Goal: Information Seeking & Learning: Learn about a topic

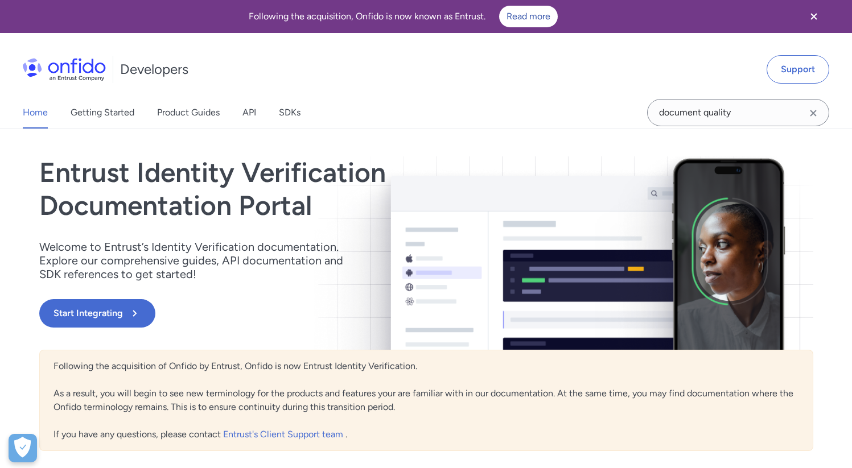
click at [808, 109] on icon "Clear search field button" at bounding box center [813, 113] width 14 height 14
click at [741, 117] on input "Onfido search input field" at bounding box center [738, 112] width 182 height 27
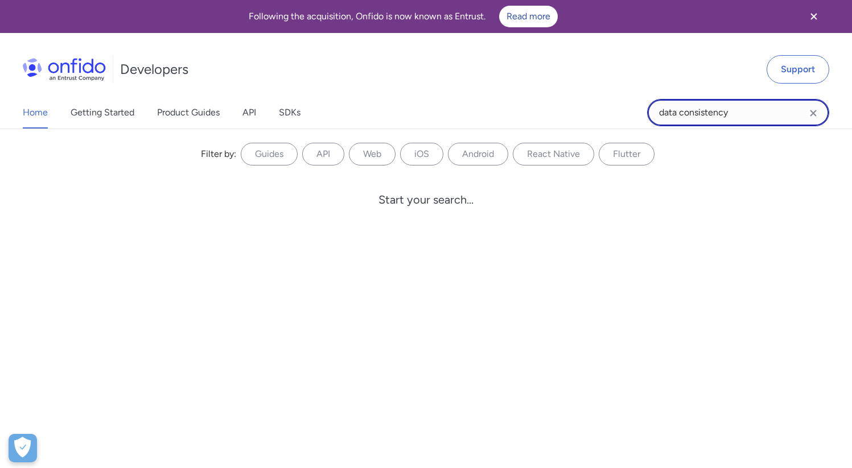
type input "data consistency"
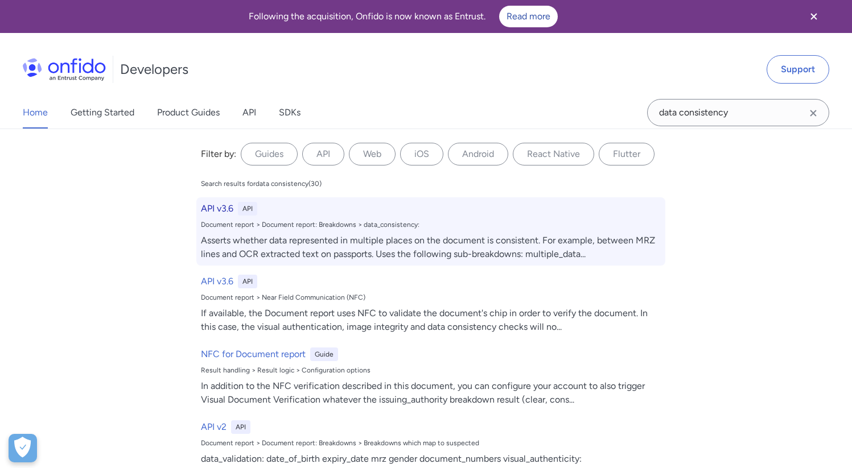
click at [222, 210] on h6 "API v3.6" at bounding box center [217, 209] width 32 height 14
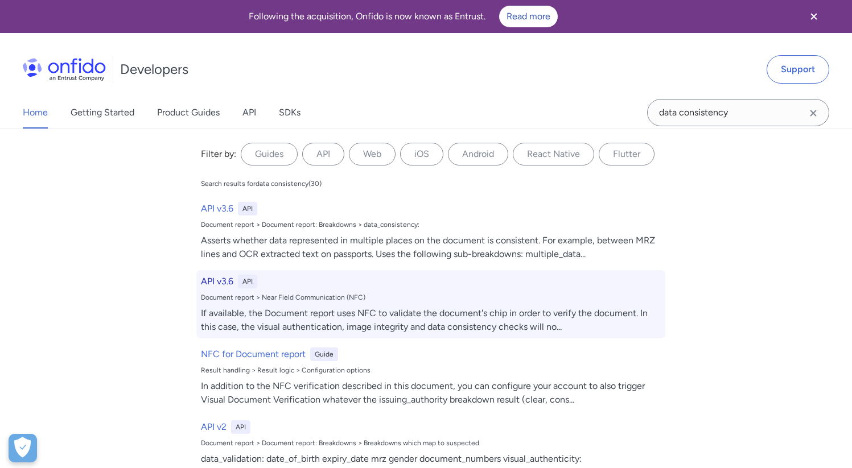
select select "http"
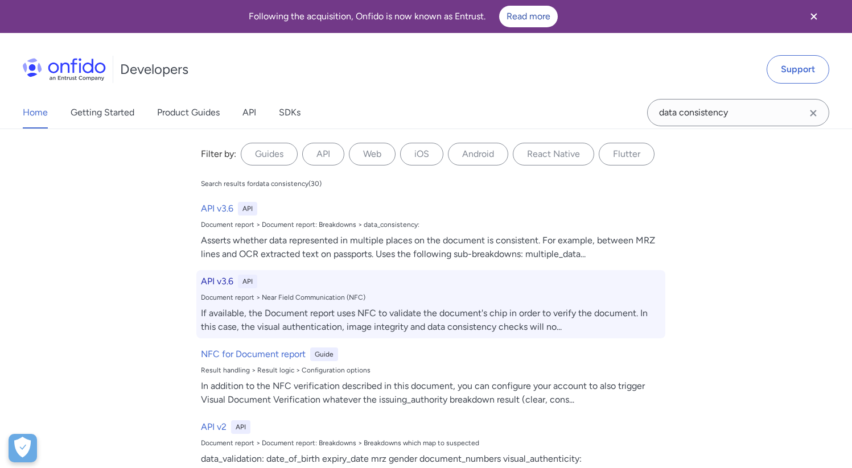
select select "http"
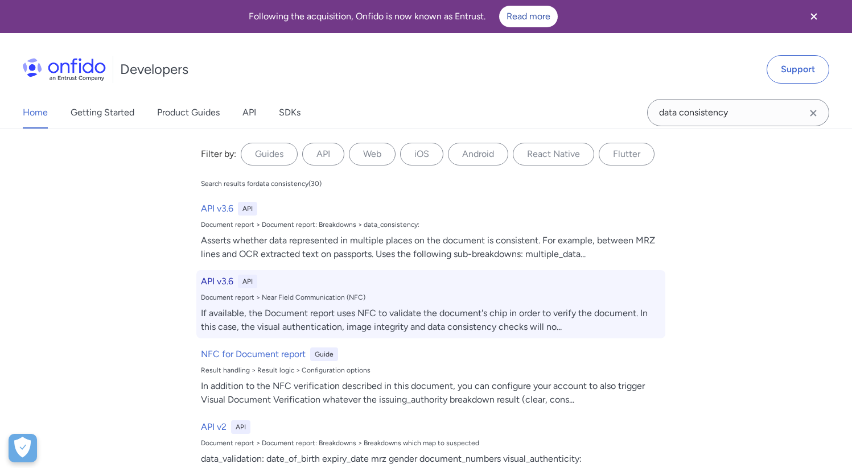
select select "http"
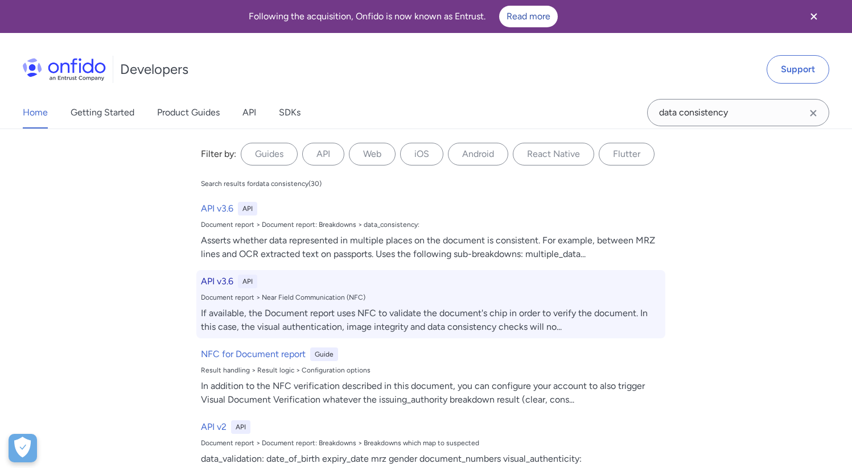
select select "http"
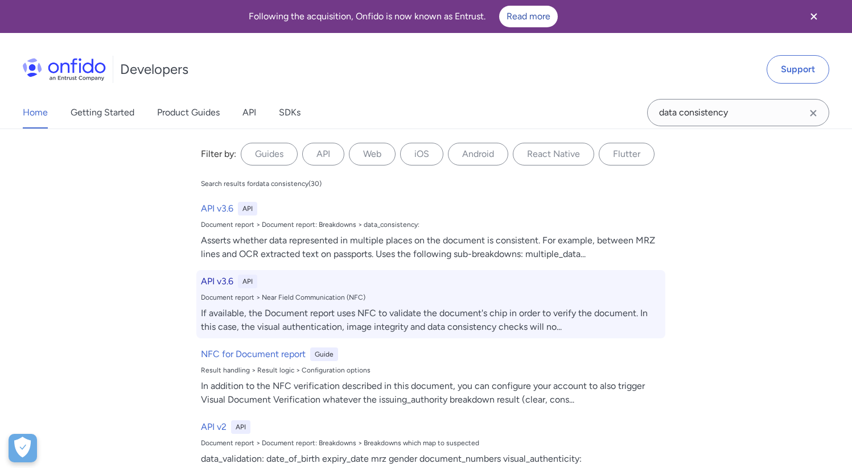
select select "http"
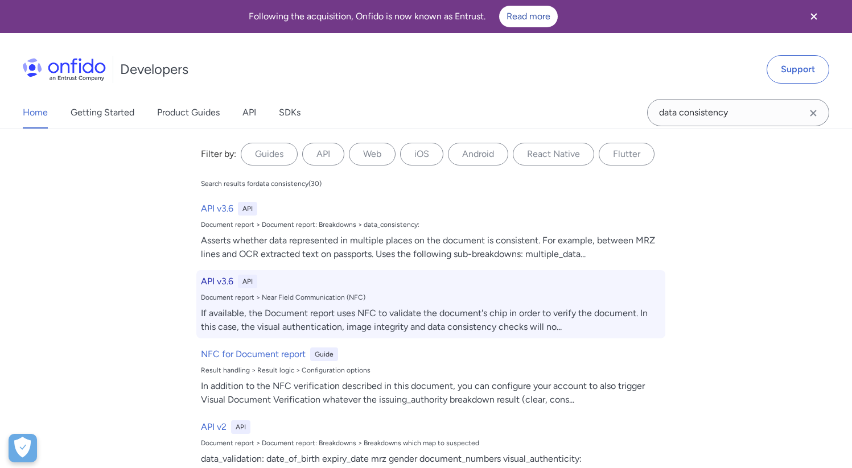
select select "http"
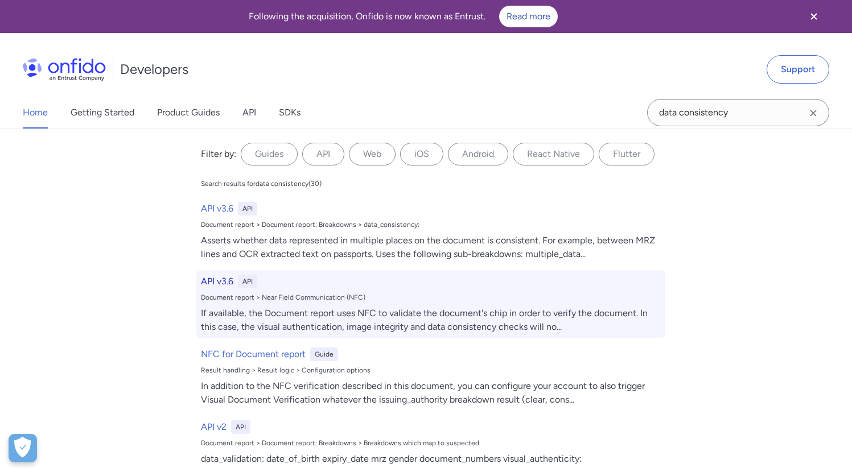
select select "http"
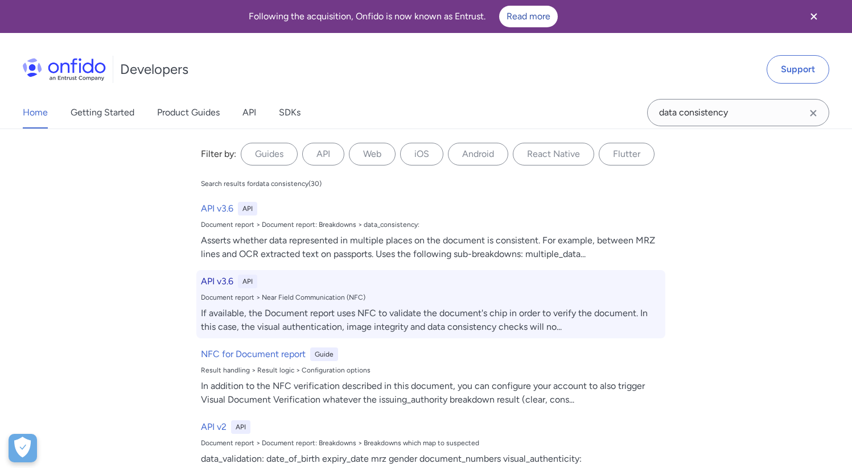
select select "http"
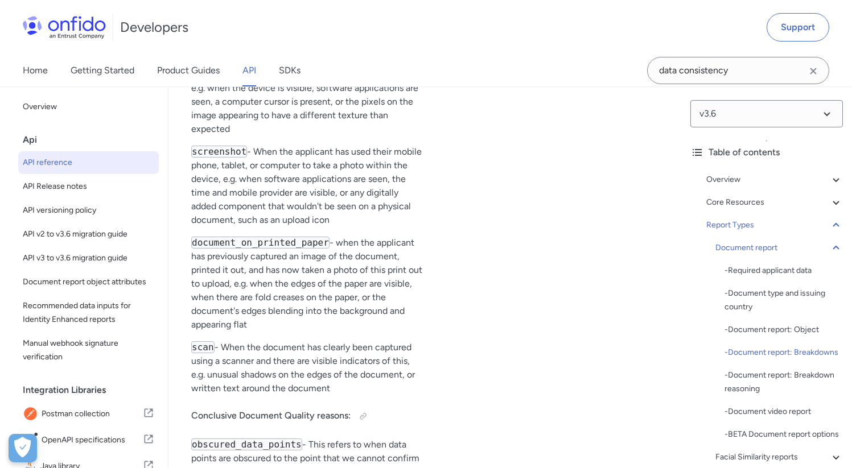
scroll to position [53261, 0]
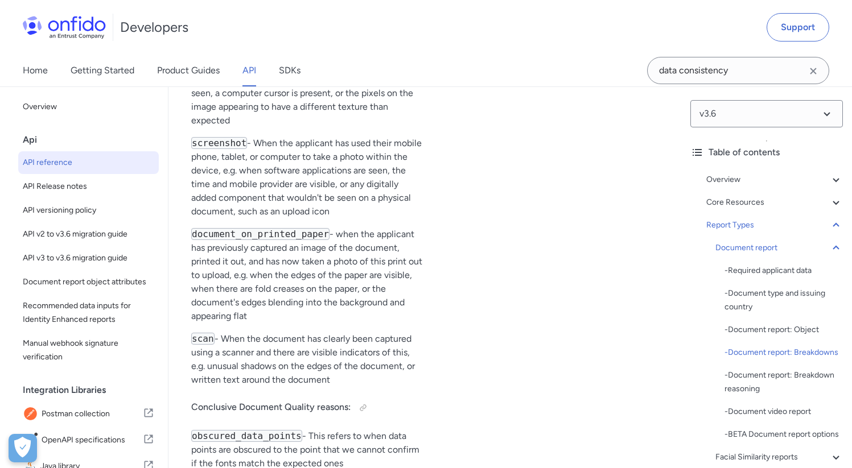
drag, startPoint x: 302, startPoint y: 162, endPoint x: 379, endPoint y: 166, distance: 78.0
drag, startPoint x: 249, startPoint y: 162, endPoint x: 385, endPoint y: 162, distance: 135.4
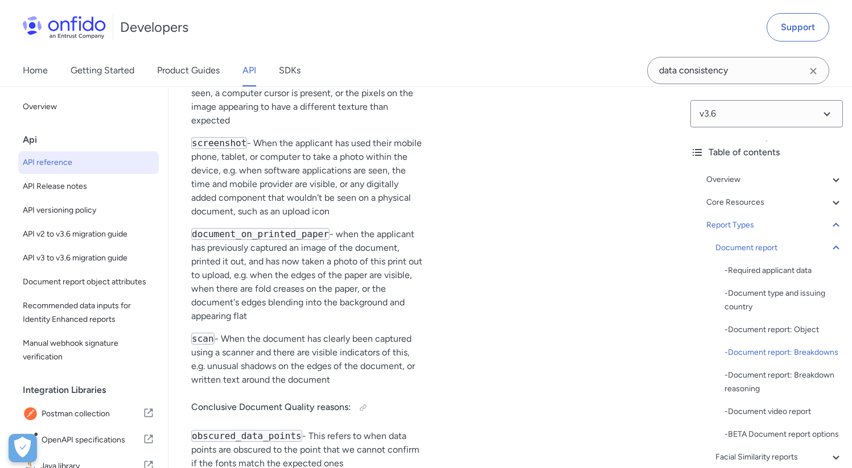
drag, startPoint x: 242, startPoint y: 176, endPoint x: 306, endPoint y: 175, distance: 64.3
drag, startPoint x: 341, startPoint y: 188, endPoint x: 372, endPoint y: 189, distance: 30.7
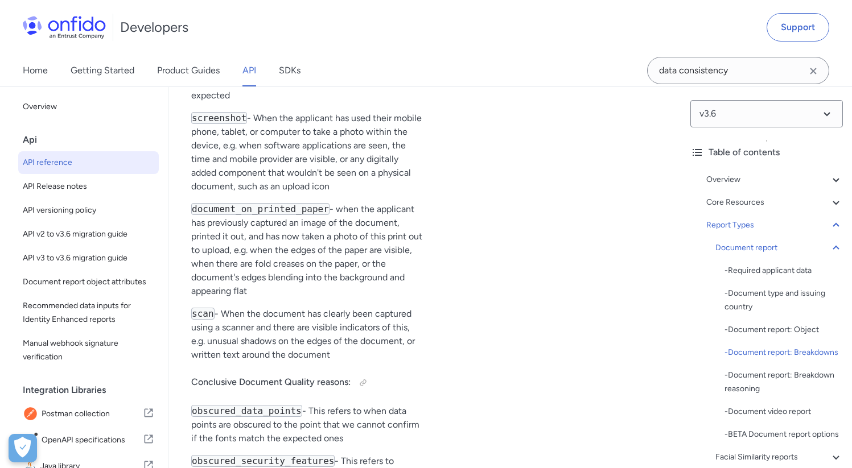
scroll to position [53286, 0]
